Goal: Go to known website: Access a specific website the user already knows

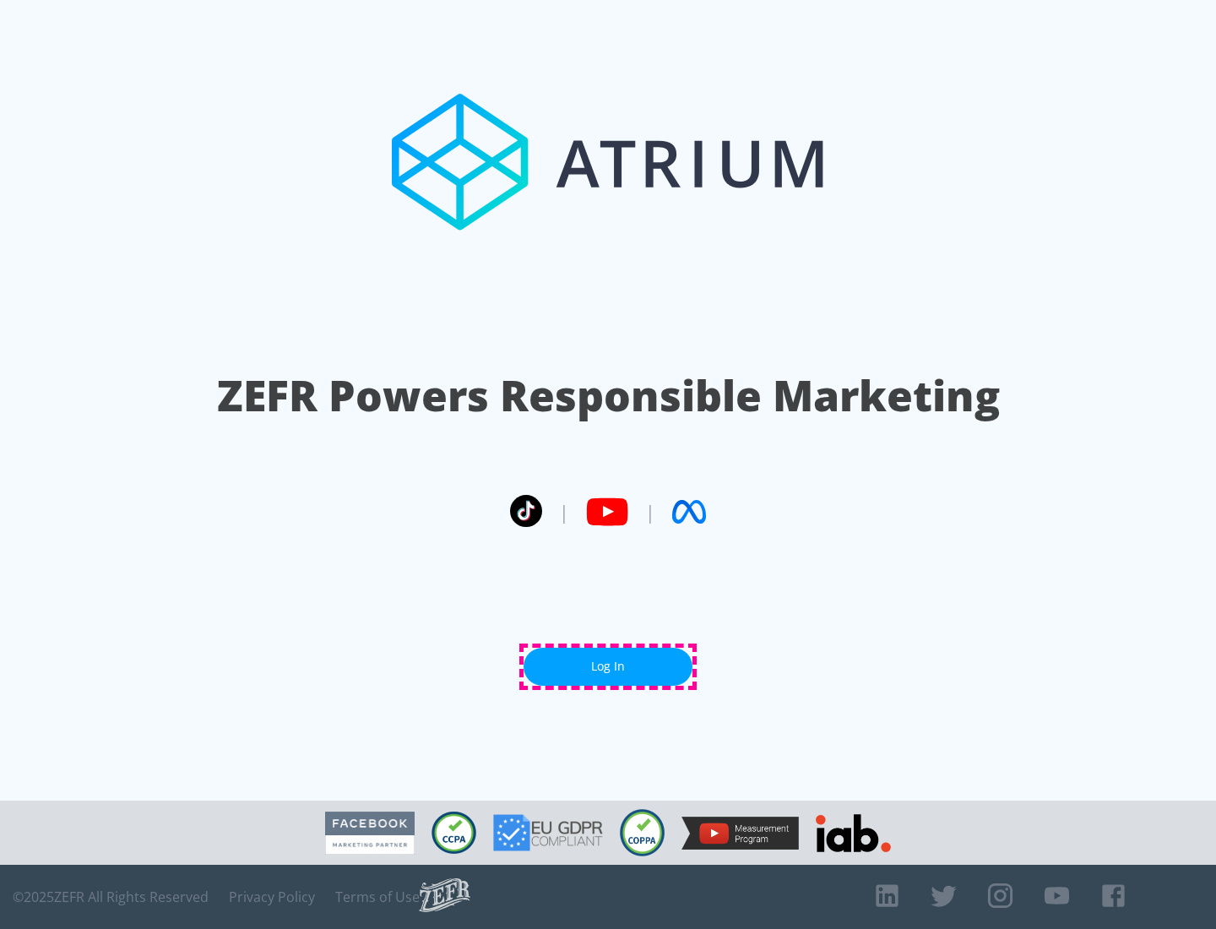
click at [608, 666] on link "Log In" at bounding box center [608, 667] width 169 height 38
